Goal: Browse casually: Explore the website without a specific task or goal

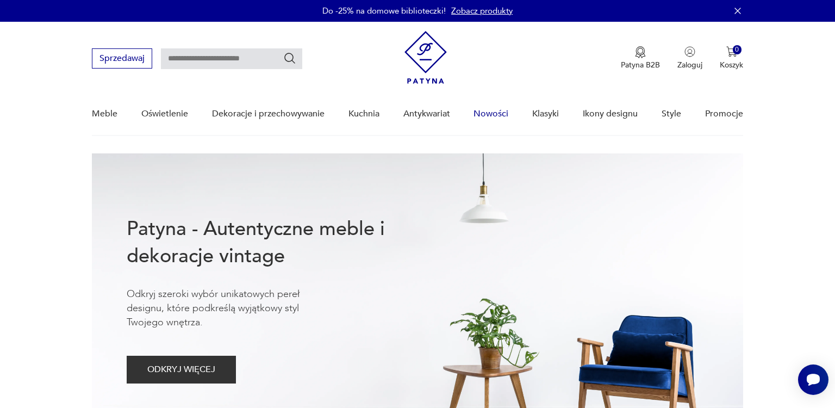
click at [482, 113] on link "Nowości" at bounding box center [490, 114] width 35 height 42
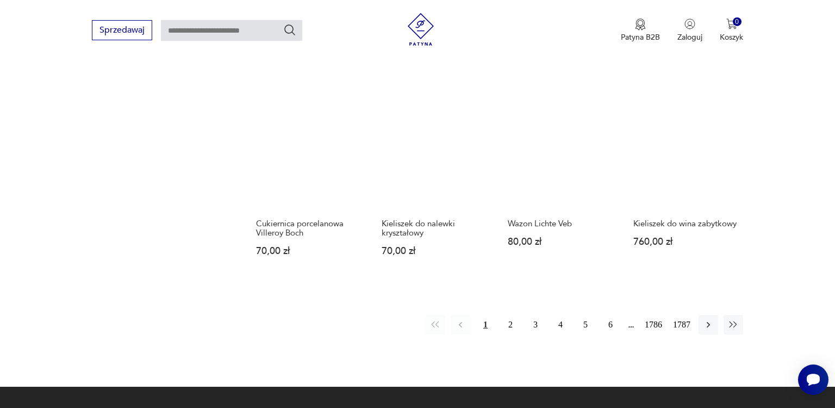
scroll to position [909, 0]
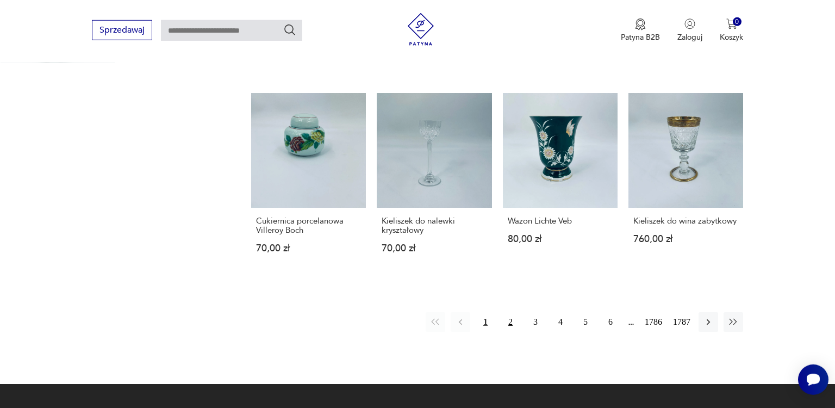
click at [511, 312] on button "2" at bounding box center [511, 322] width 20 height 20
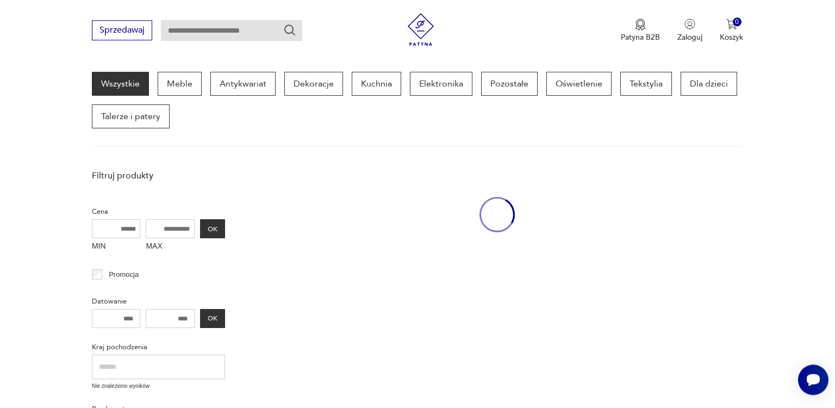
scroll to position [140, 0]
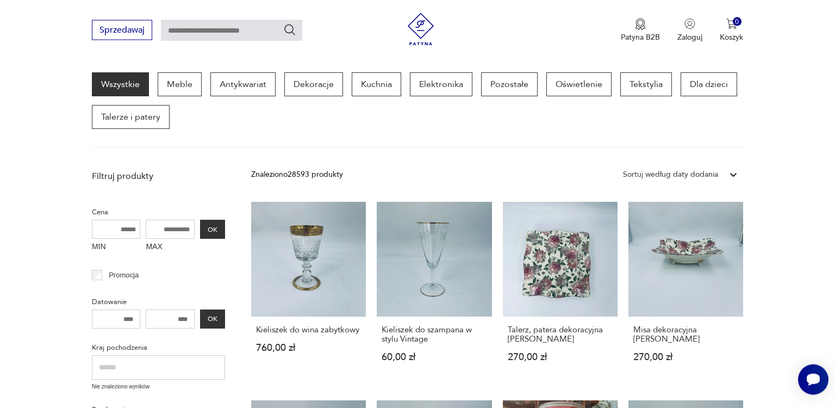
click at [511, 288] on link "Talerz, patera dekoracyjna [PERSON_NAME] 270,00 zł" at bounding box center [560, 292] width 115 height 181
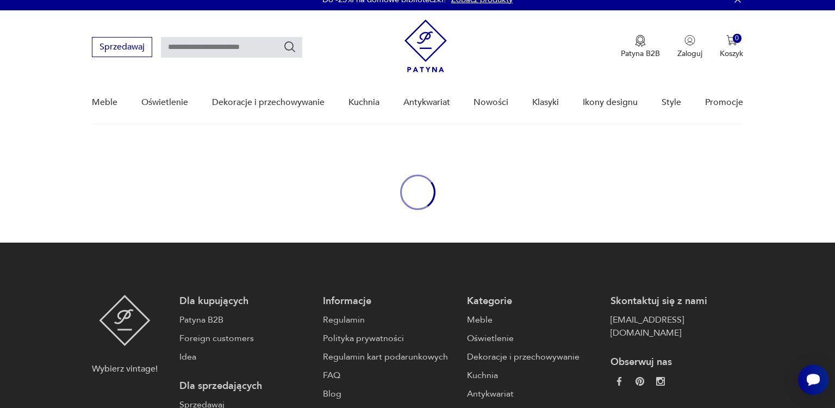
scroll to position [2, 0]
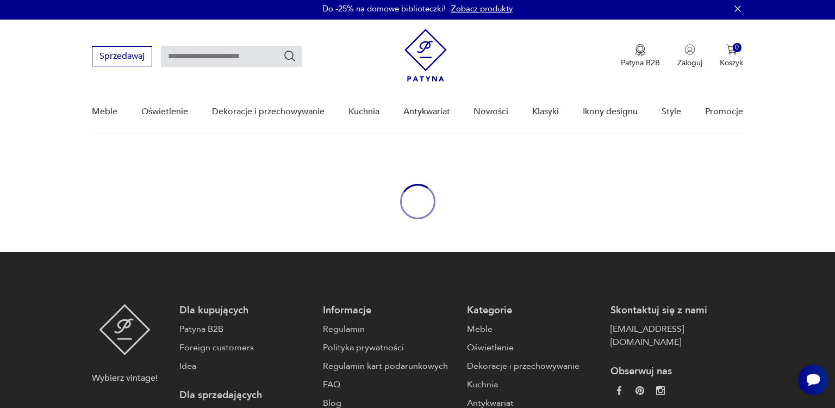
click at [511, 288] on footer "Wybierz vintage! Dla kupujących Patyna B2B Foreign customers Idea Dla sprzedają…" at bounding box center [417, 410] width 835 height 317
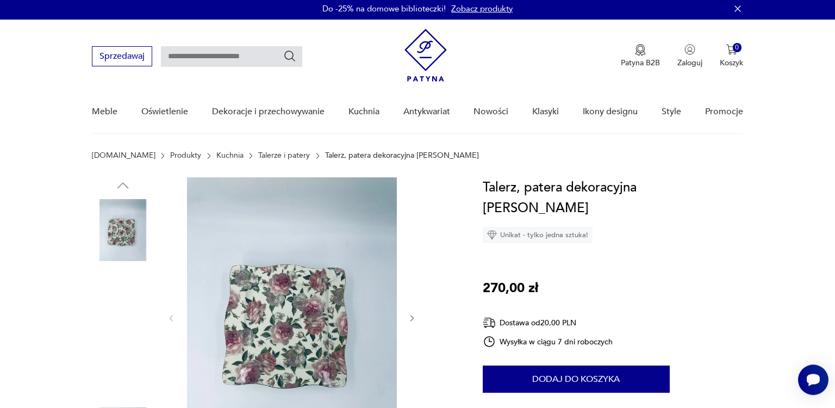
click at [511, 288] on div "Talerz, patera dekoracyjna [PERSON_NAME] Unikat - tylko jedna sztuka! 270,00 zł…" at bounding box center [613, 336] width 260 height 319
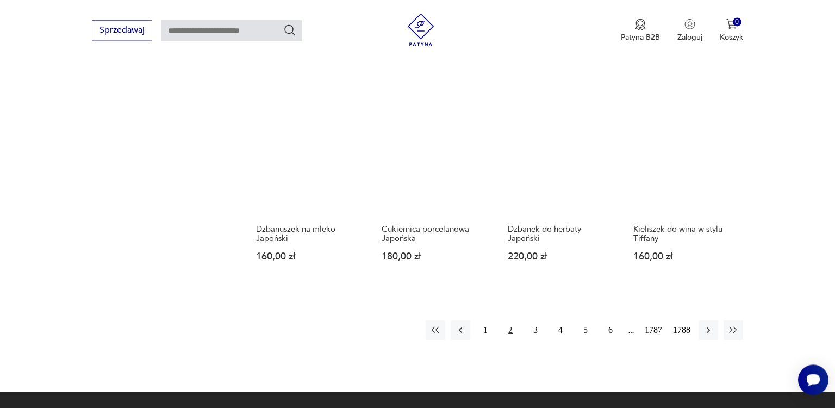
scroll to position [858, 0]
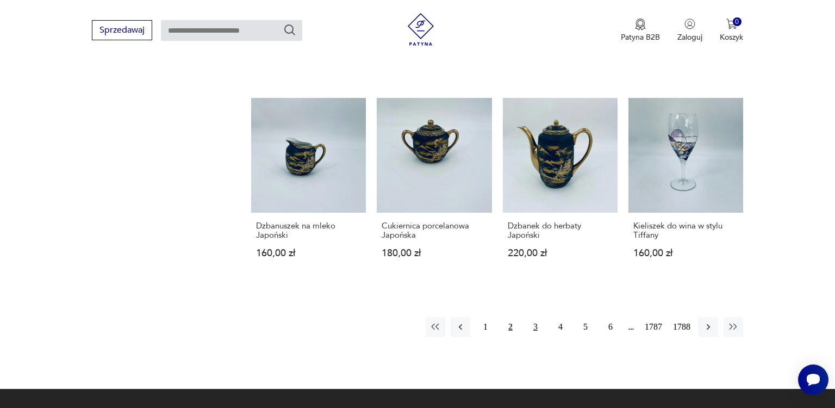
click at [535, 317] on button "3" at bounding box center [536, 327] width 20 height 20
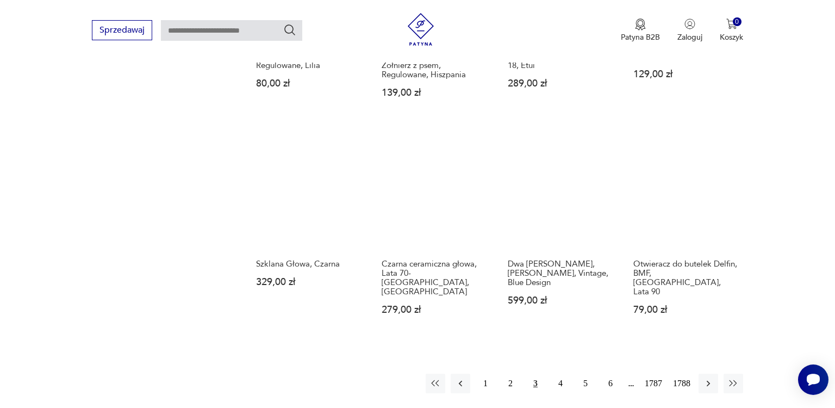
scroll to position [858, 0]
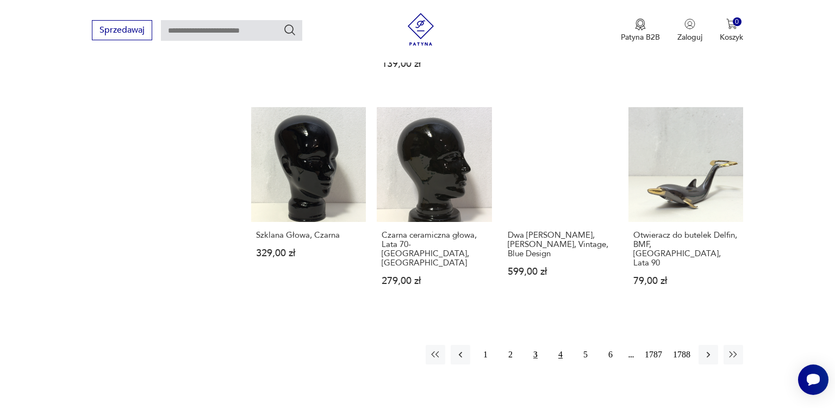
click at [560, 346] on button "4" at bounding box center [561, 355] width 20 height 20
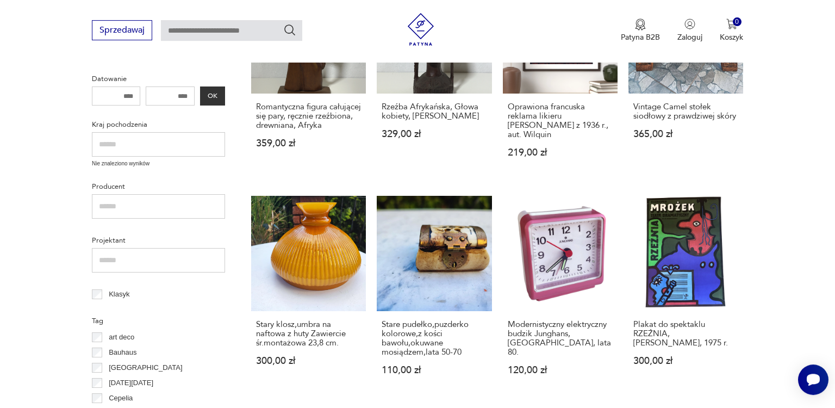
scroll to position [370, 0]
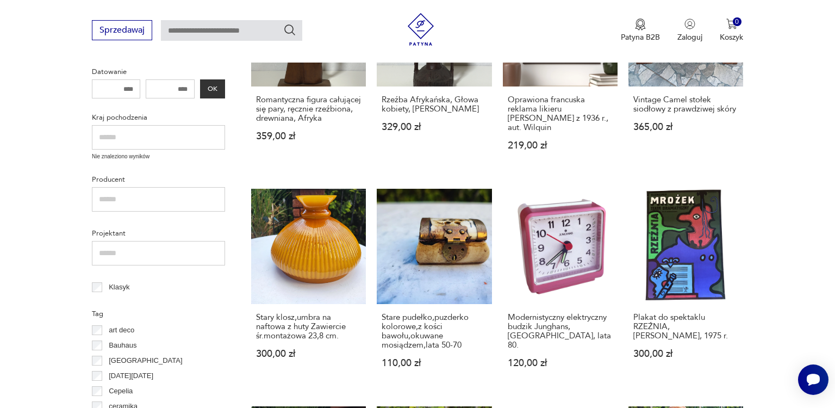
drag, startPoint x: 830, startPoint y: 401, endPoint x: 834, endPoint y: 408, distance: 7.8
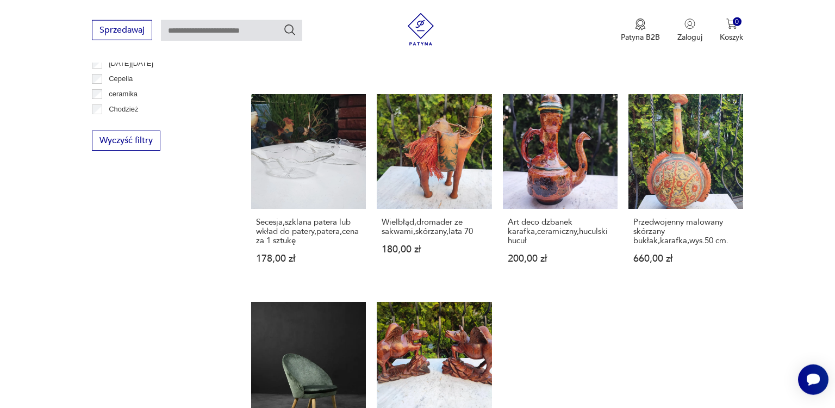
scroll to position [685, 0]
